Goal: Use online tool/utility: Use online tool/utility

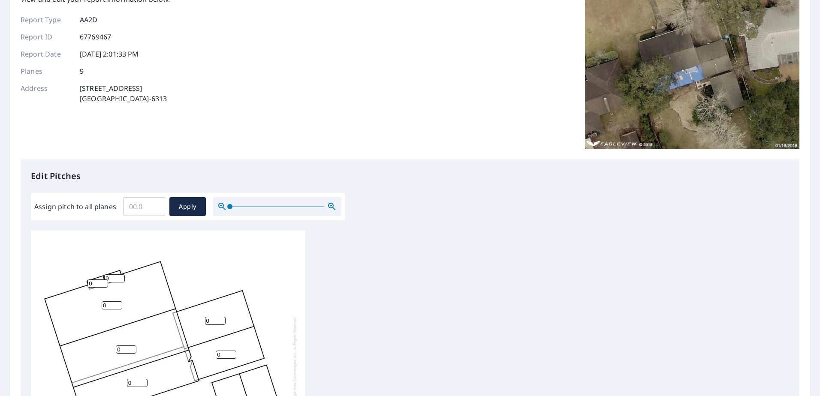
scroll to position [171, 0]
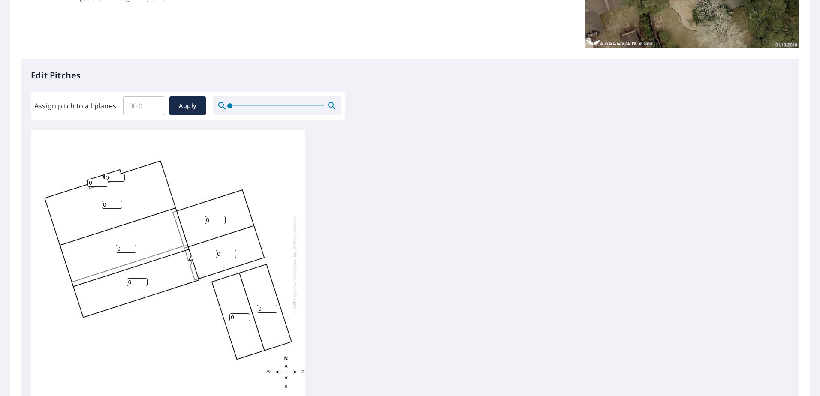
click at [139, 108] on input "Assign pitch to all planes" at bounding box center [144, 106] width 42 height 24
type input "4"
click at [181, 105] on span "Apply" at bounding box center [187, 106] width 23 height 11
type input "4"
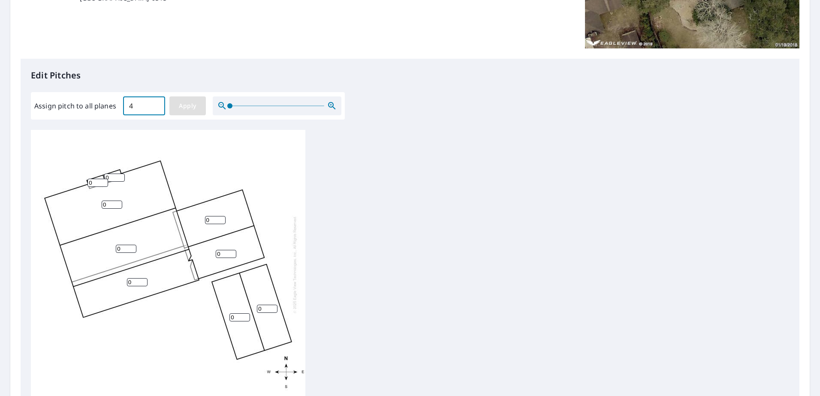
type input "4"
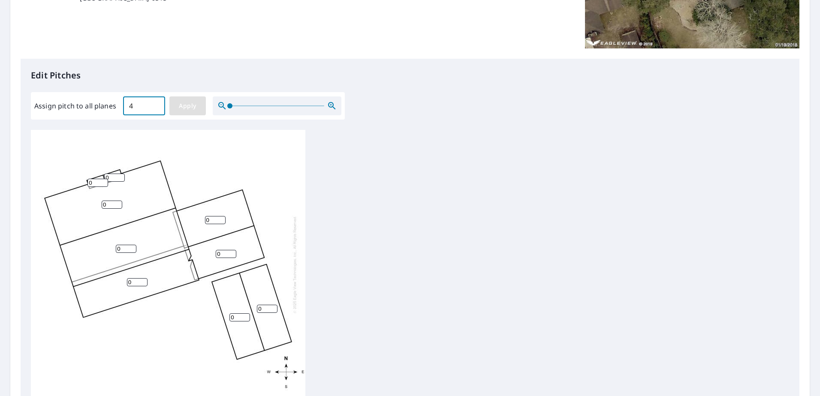
type input "4"
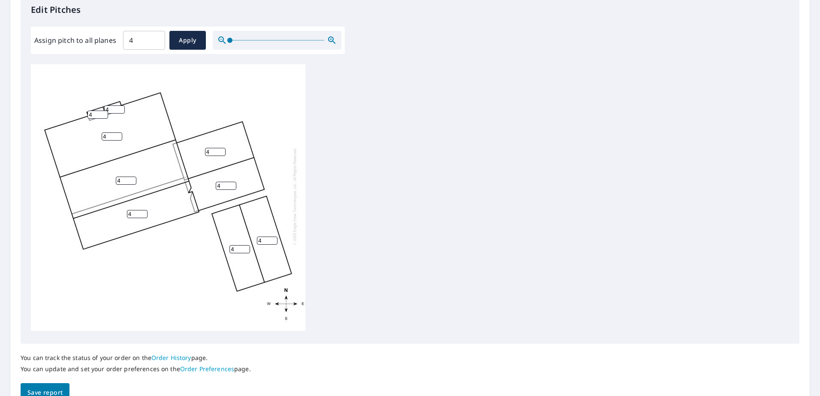
scroll to position [283, 0]
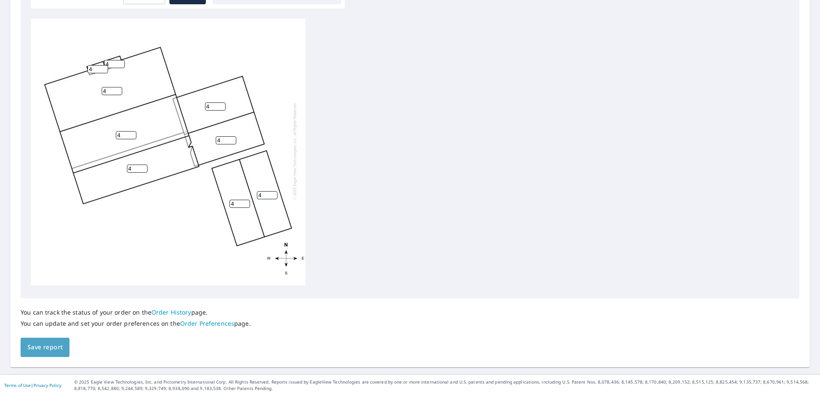
click at [58, 346] on span "Save report" at bounding box center [44, 347] width 35 height 11
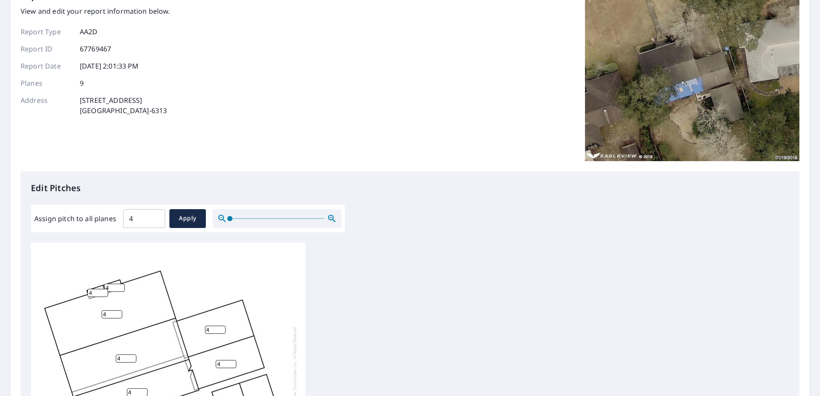
scroll to position [0, 0]
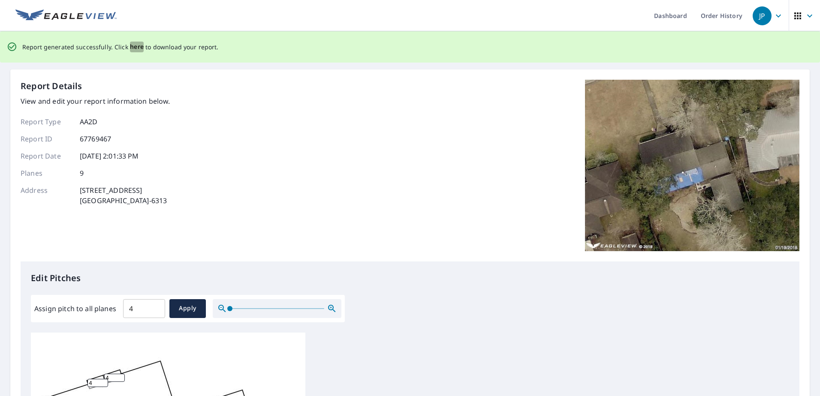
click at [133, 44] on span "here" at bounding box center [137, 47] width 14 height 11
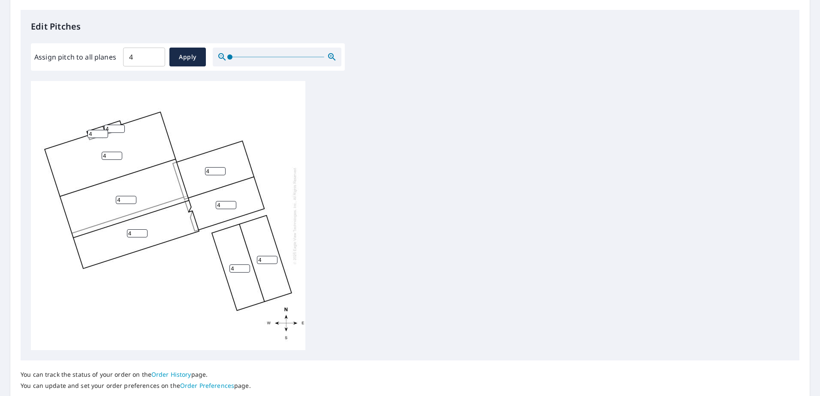
scroll to position [154, 0]
